Goal: Information Seeking & Learning: Learn about a topic

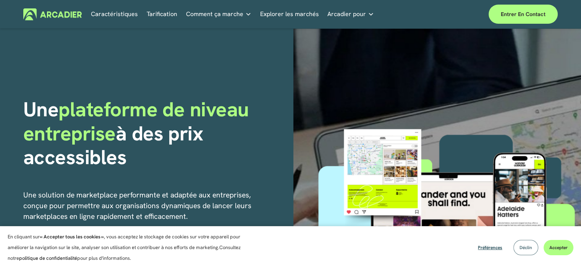
click at [520, 248] on font "Déclin" at bounding box center [526, 247] width 13 height 6
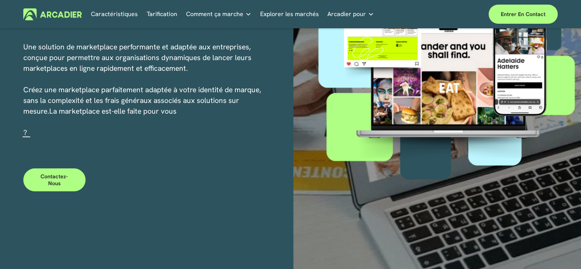
scroll to position [153, 0]
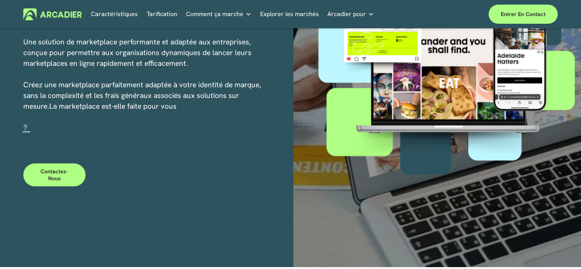
click at [157, 15] on font "Tarification" at bounding box center [162, 14] width 31 height 8
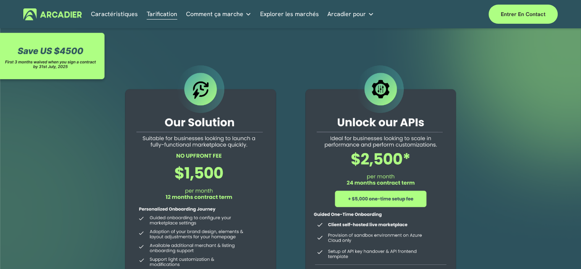
click at [293, 68] on div at bounding box center [380, 218] width 175 height 310
